Goal: Information Seeking & Learning: Learn about a topic

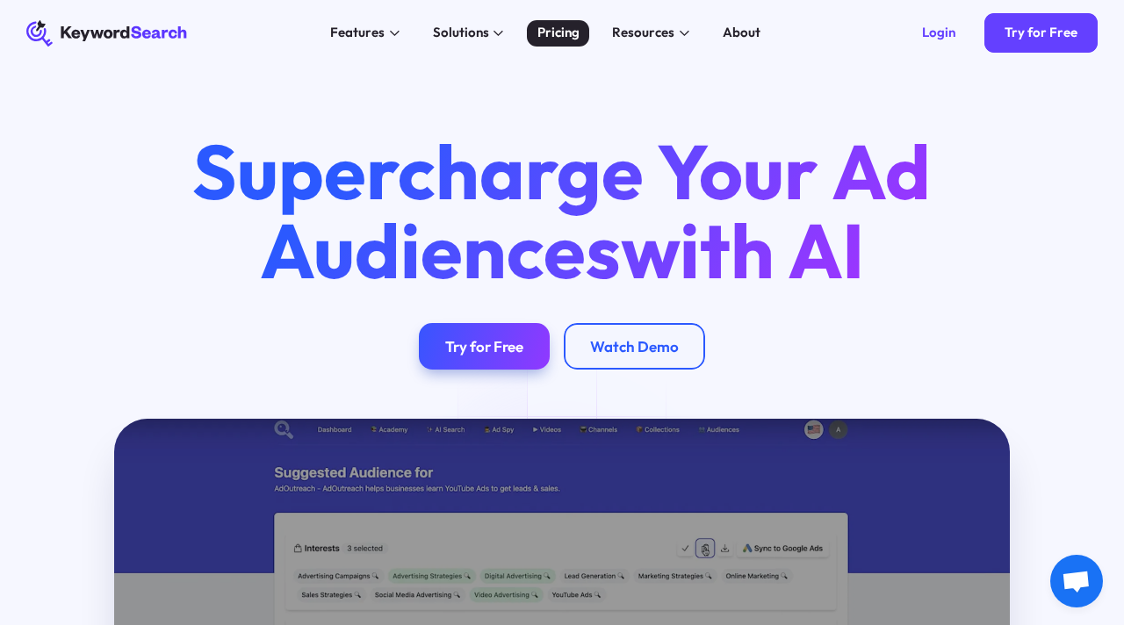
click at [570, 33] on div "Pricing" at bounding box center [558, 33] width 42 height 20
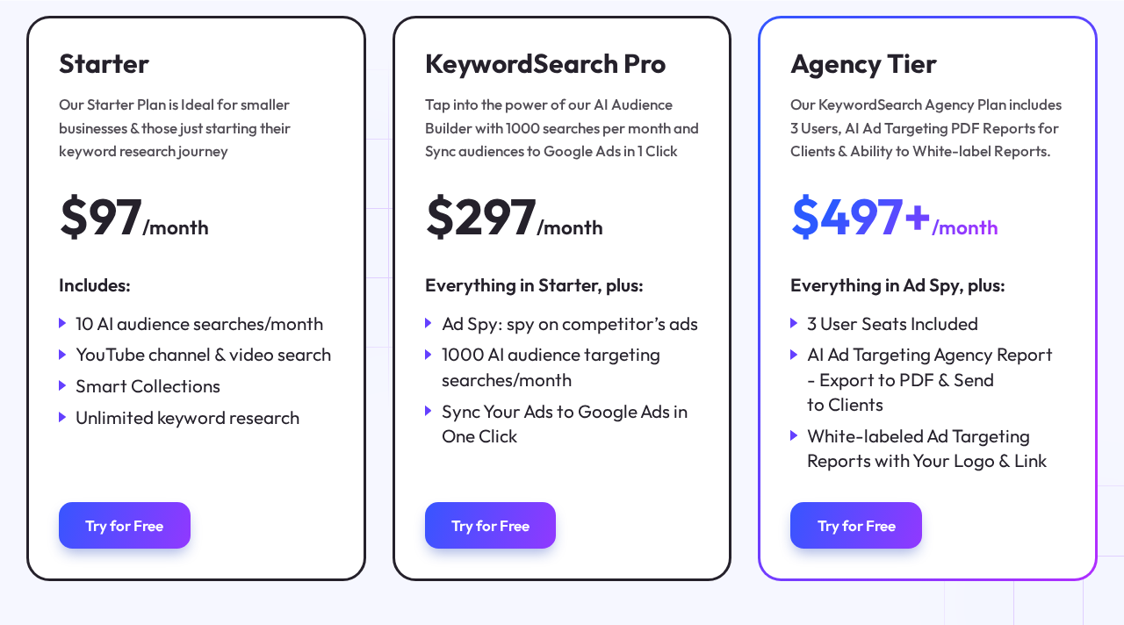
scroll to position [299, 0]
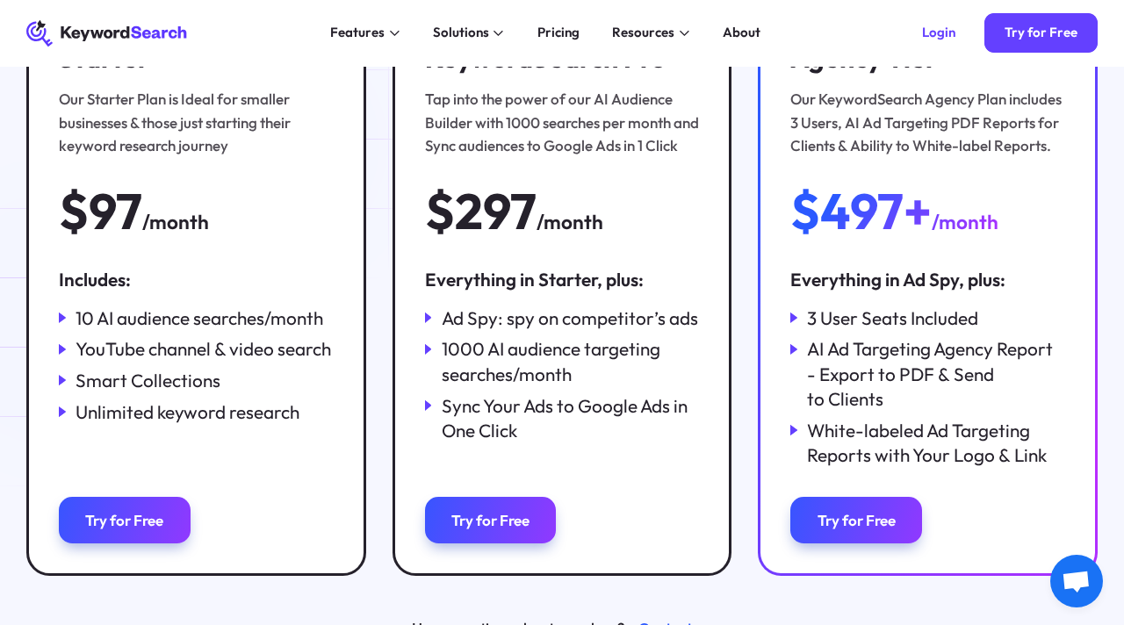
click at [60, 320] on icon at bounding box center [62, 318] width 7 height 10
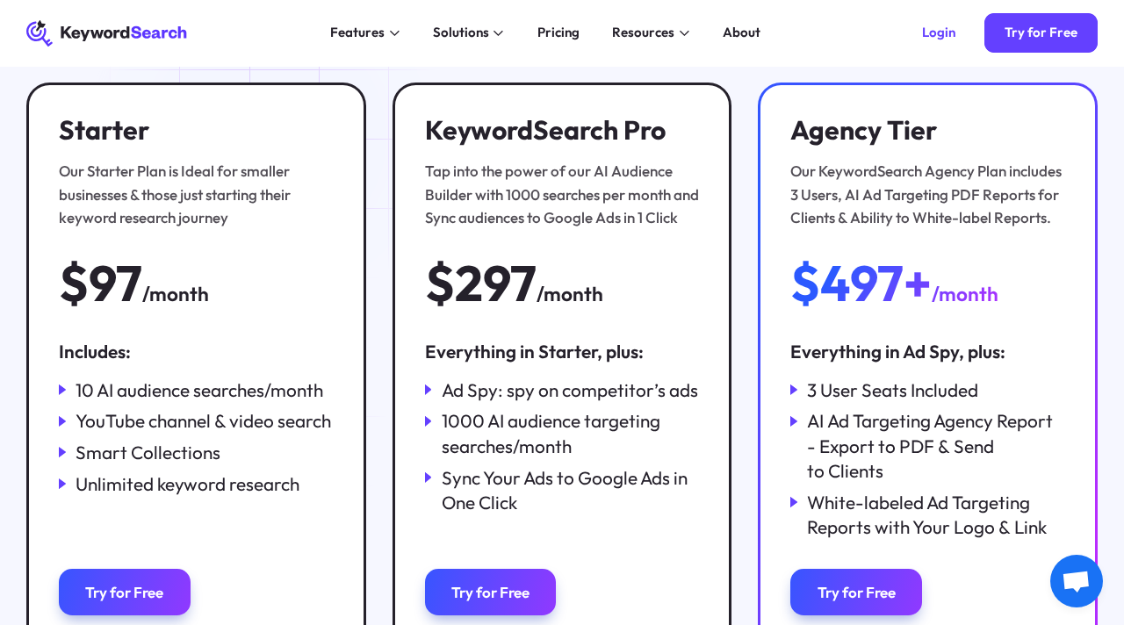
scroll to position [203, 0]
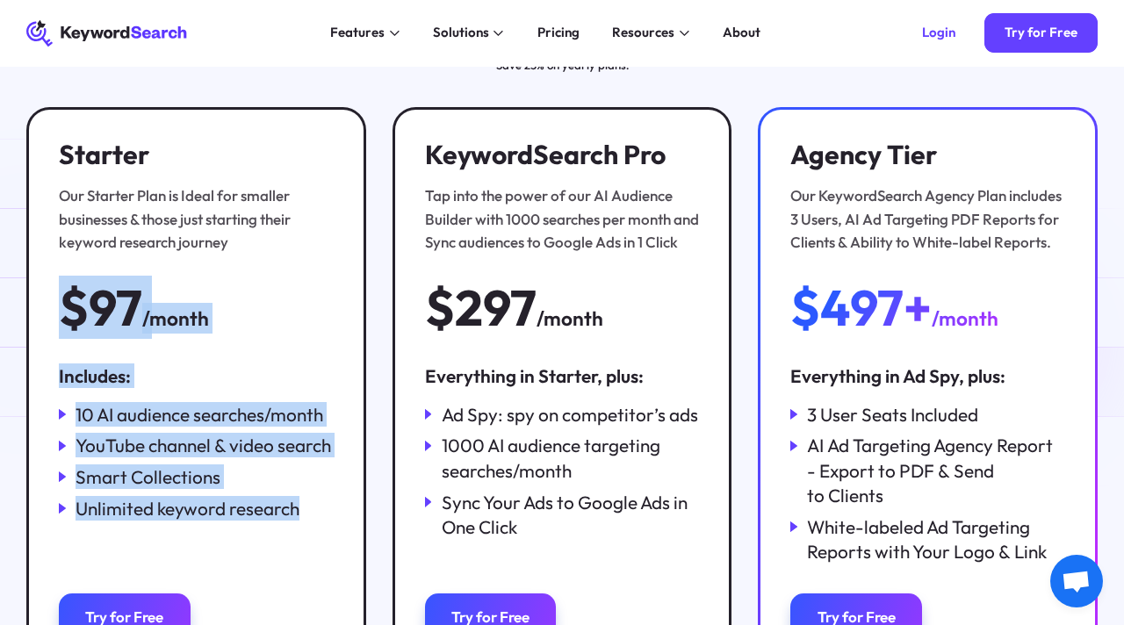
drag, startPoint x: 310, startPoint y: 512, endPoint x: 31, endPoint y: 291, distance: 355.7
click at [31, 291] on div "Starter Our Starter Plan is Ideal for smaller businesses & those just starting …" at bounding box center [195, 389] width 339 height 565
copy div "$97 /month Includes: 10 AI audience searches/month YouTube channel & video sear…"
